Goal: Information Seeking & Learning: Learn about a topic

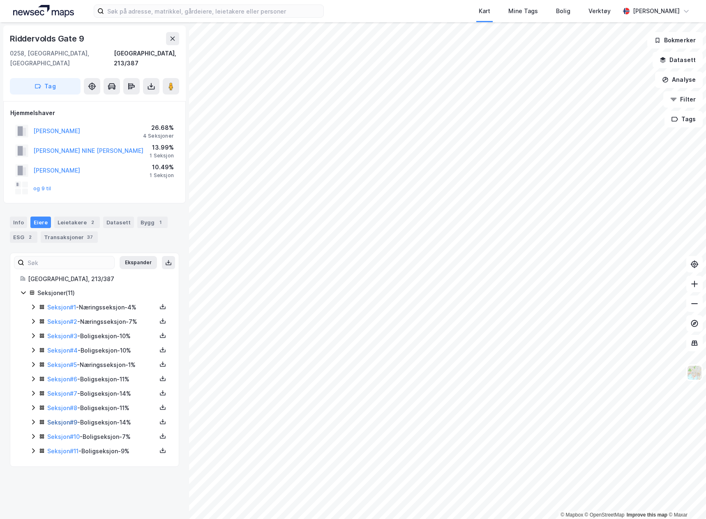
click at [60, 419] on link "Seksjon # 9" at bounding box center [62, 422] width 30 height 7
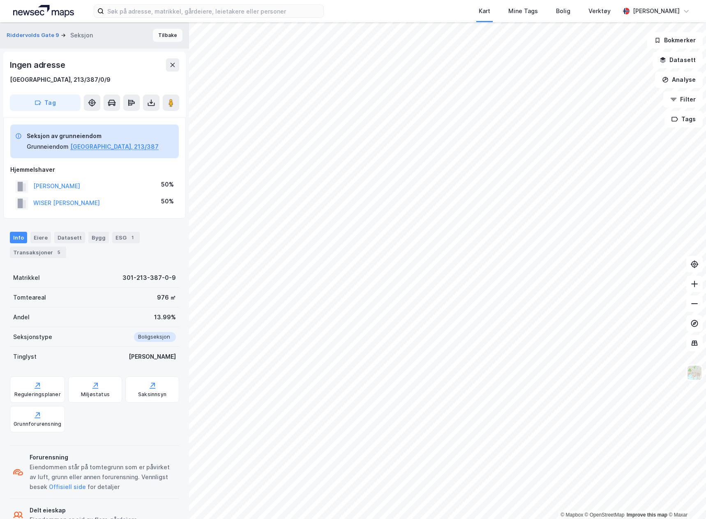
click at [170, 36] on button "Tilbake" at bounding box center [168, 35] width 30 height 13
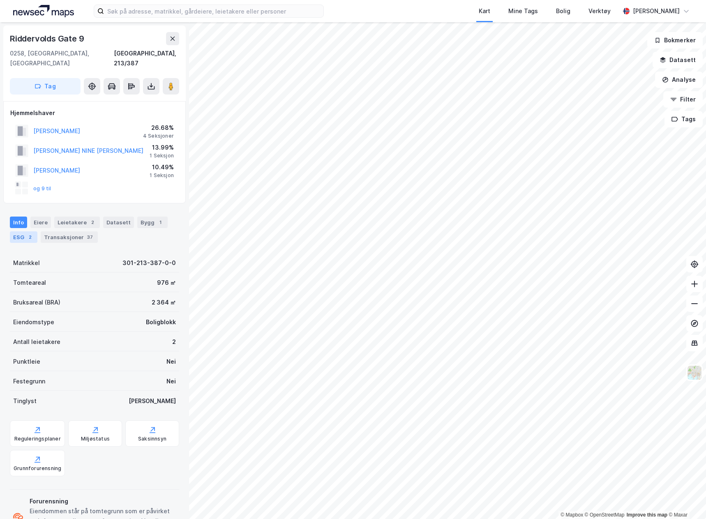
click at [23, 231] on div "ESG 2" at bounding box center [24, 237] width 28 height 12
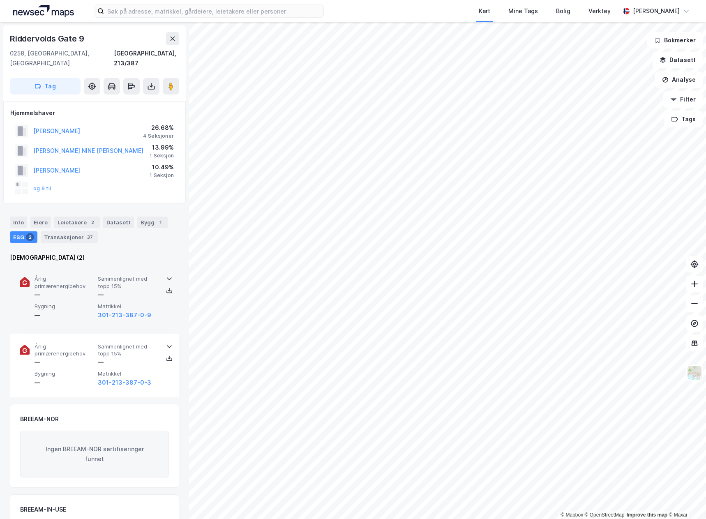
click at [157, 303] on div "Årlig primærenergibehov — Sammenlignet med topp 15% — Bygning — Matrikkel 301-2…" at bounding box center [95, 298] width 150 height 64
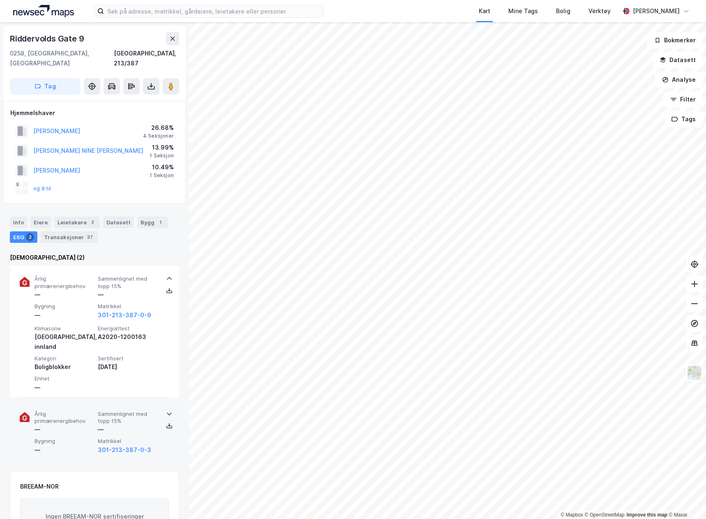
click at [166, 422] on div "Årlig primærenergibehov — Sammenlignet med topp 15% — Bygning — Matrikkel 301-2…" at bounding box center [95, 433] width 150 height 64
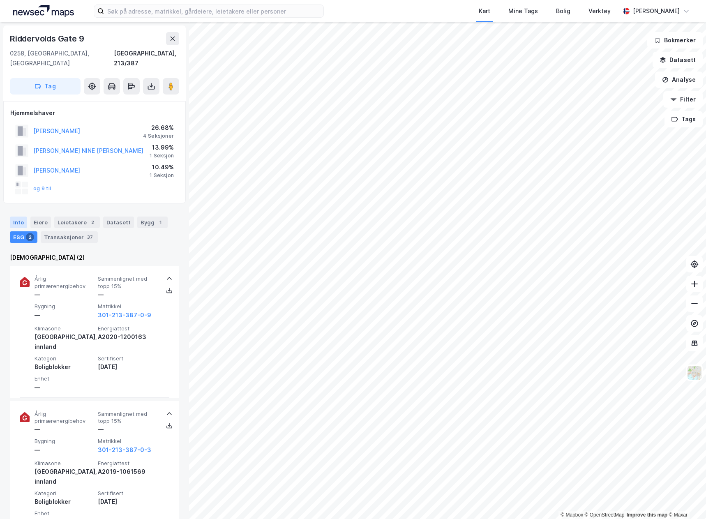
click at [24, 217] on div "Info" at bounding box center [18, 223] width 17 height 12
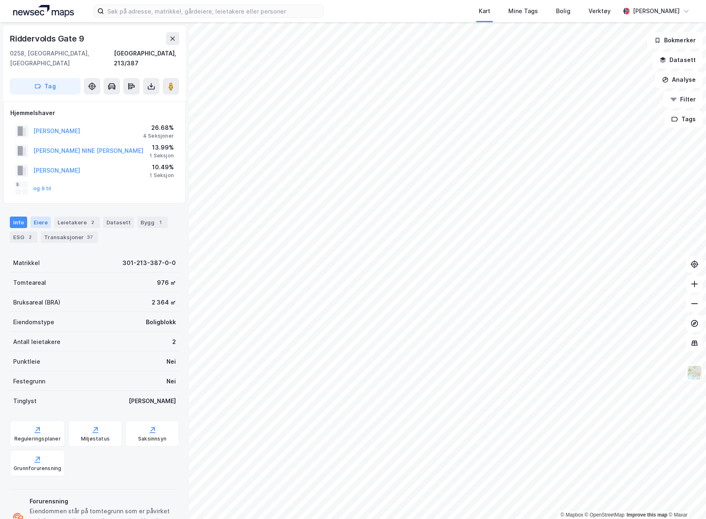
click at [38, 217] on div "Eiere" at bounding box center [40, 223] width 21 height 12
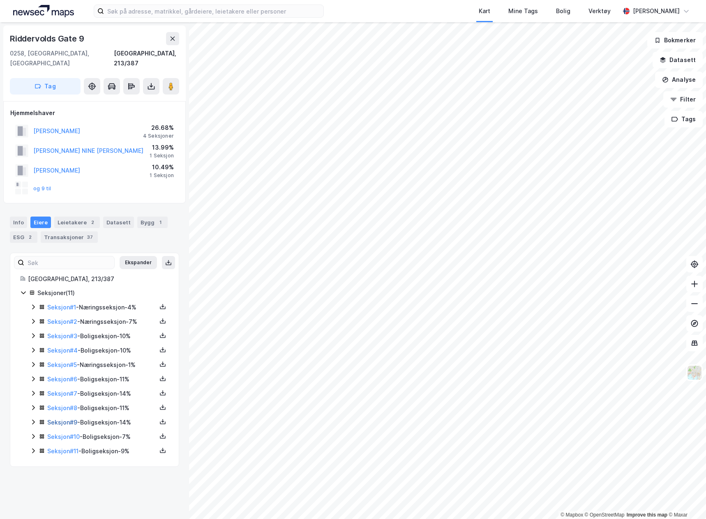
click at [64, 419] on link "Seksjon # 9" at bounding box center [62, 422] width 30 height 7
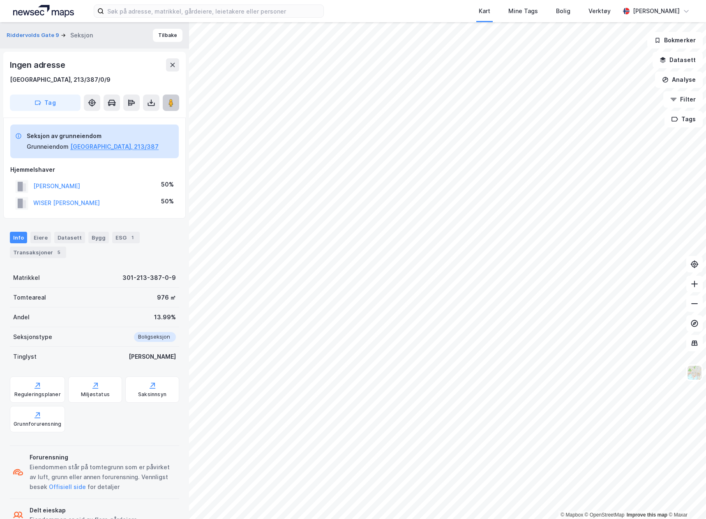
click at [170, 107] on button at bounding box center [171, 103] width 16 height 16
click at [692, 375] on img at bounding box center [695, 373] width 16 height 16
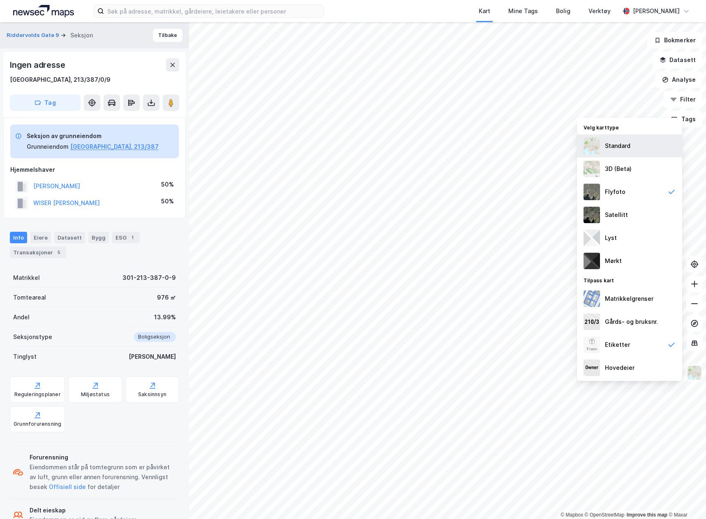
click at [621, 147] on div "Standard" at bounding box center [617, 146] width 25 height 10
click at [698, 376] on img at bounding box center [695, 373] width 16 height 16
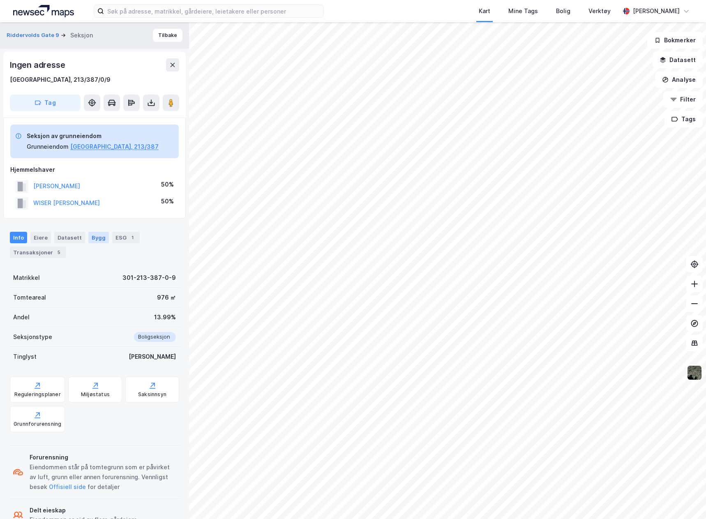
click at [96, 237] on div "Bygg" at bounding box center [98, 238] width 21 height 12
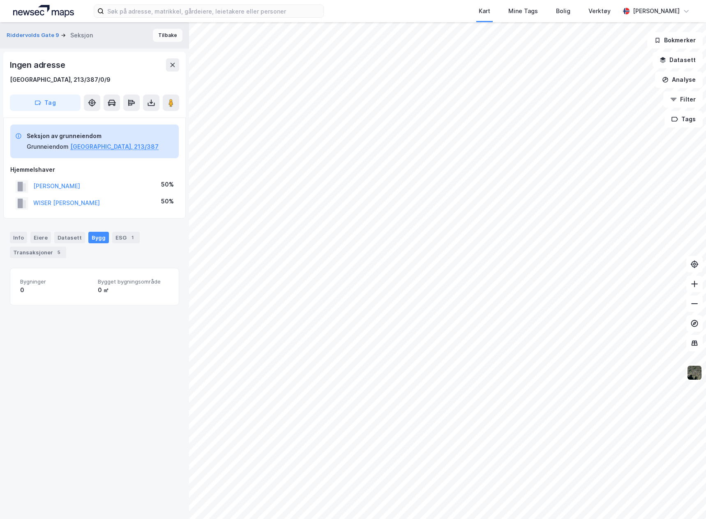
click at [161, 37] on button "Tilbake" at bounding box center [168, 35] width 30 height 13
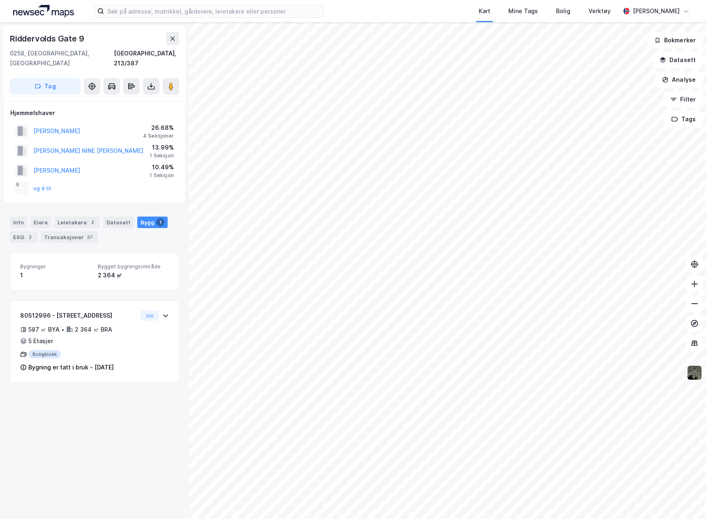
click at [139, 217] on div "Bygg 1" at bounding box center [152, 223] width 30 height 12
